Goal: Navigation & Orientation: Find specific page/section

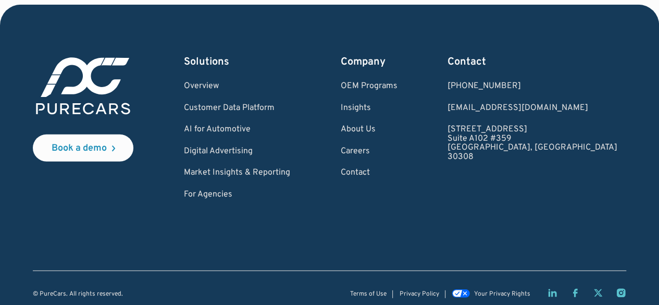
scroll to position [3240, 0]
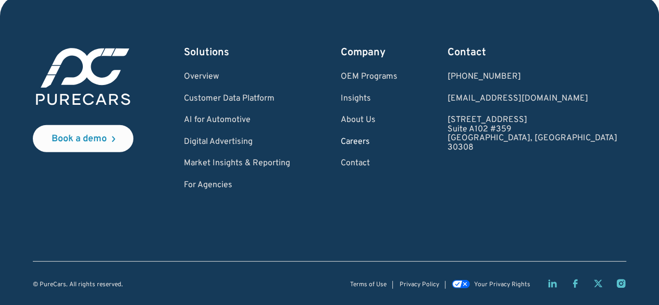
click at [397, 139] on link "Careers" at bounding box center [369, 142] width 57 height 9
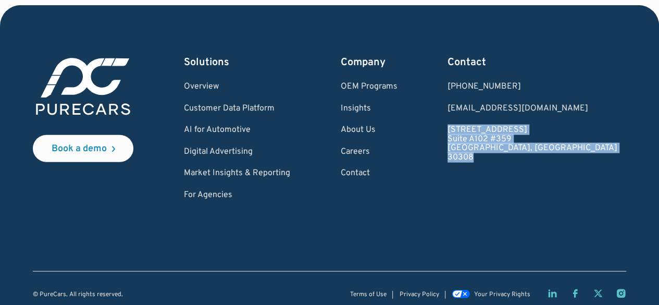
drag, startPoint x: 514, startPoint y: 128, endPoint x: 542, endPoint y: 161, distance: 43.2
click at [542, 161] on div "Book a demo Solutions Overview Customer Data Platform AI for Automotive Digital…" at bounding box center [329, 127] width 593 height 145
copy link "931 Monroe Drive NE Suite A102 #359 Atlanta, GA 30308"
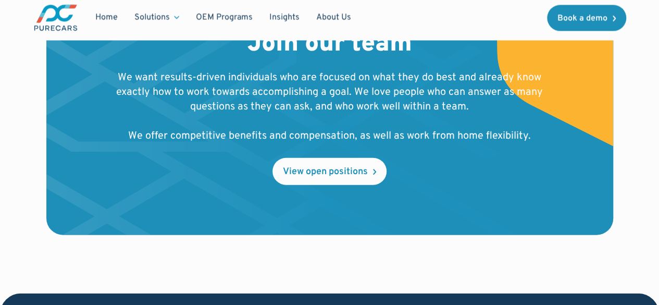
scroll to position [1193, 0]
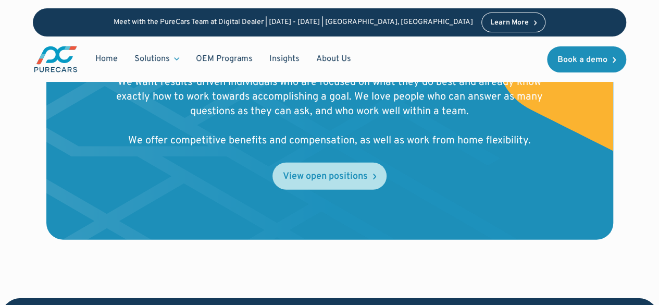
click at [327, 172] on div "View open positions" at bounding box center [325, 176] width 85 height 9
